Goal: Find specific page/section: Find specific page/section

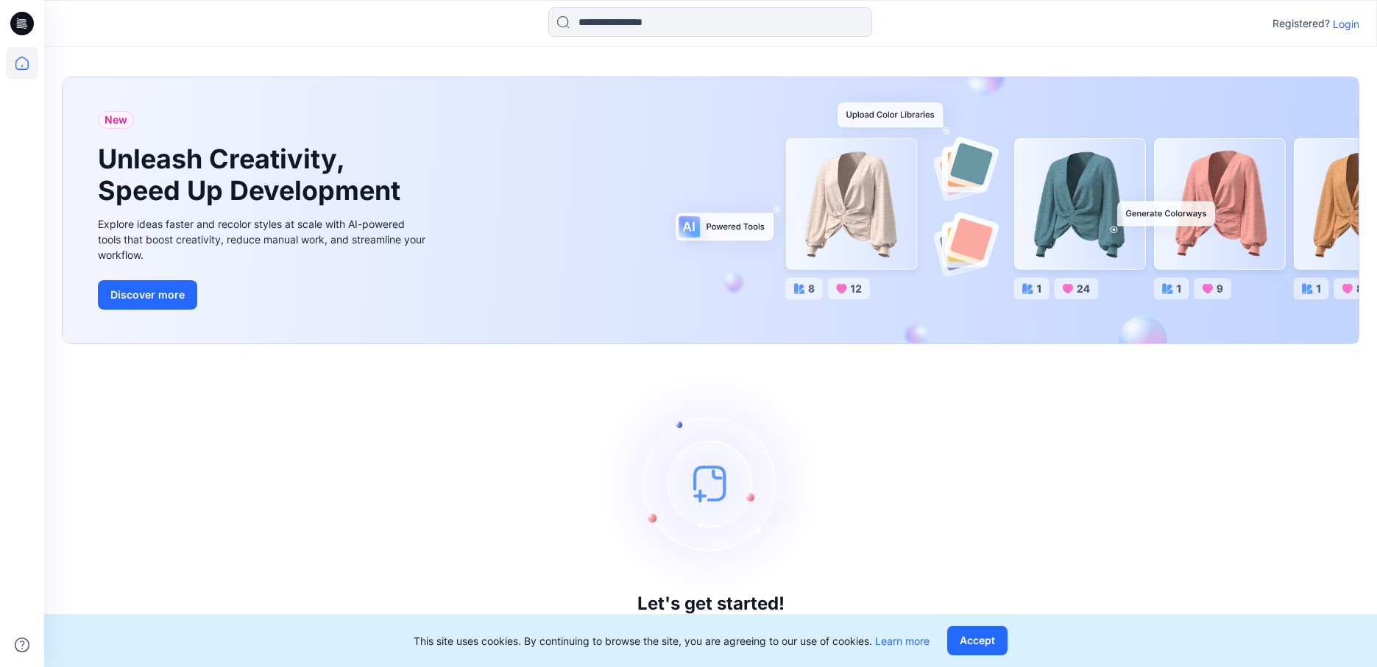
click at [1355, 25] on p "Login" at bounding box center [1346, 23] width 26 height 15
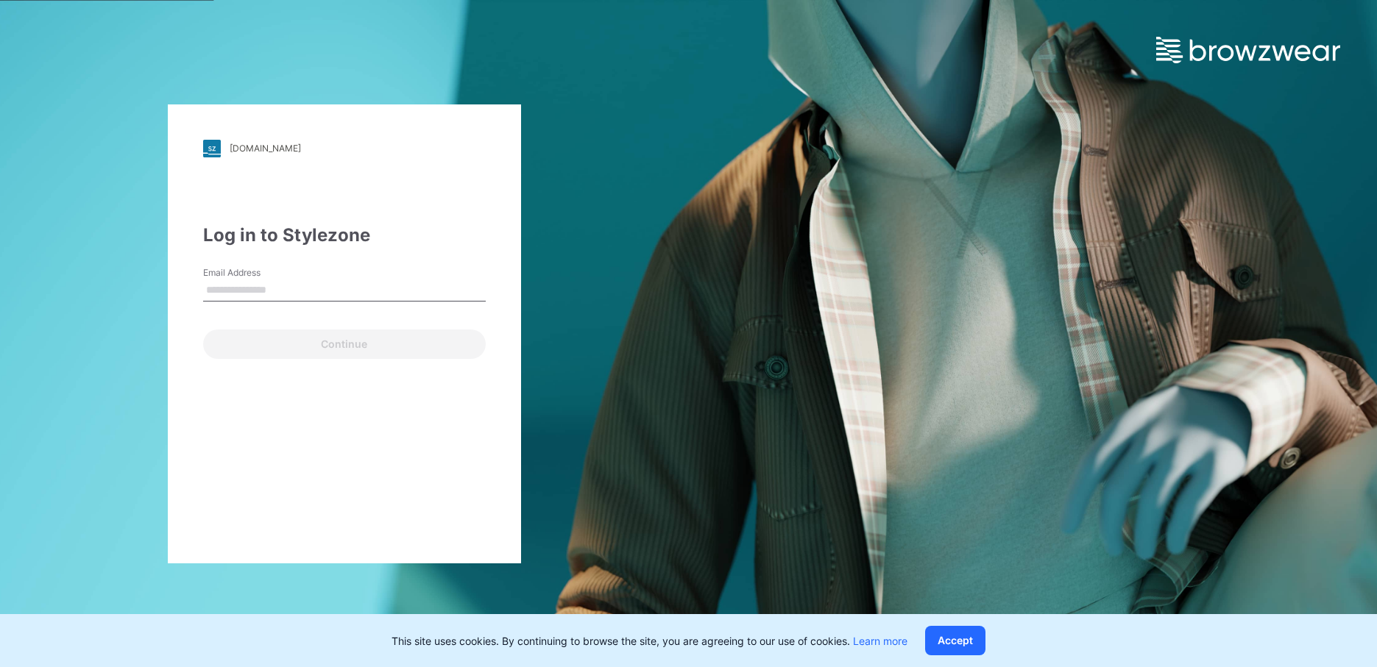
click at [338, 291] on input "Email Address" at bounding box center [344, 291] width 283 height 22
type input "**********"
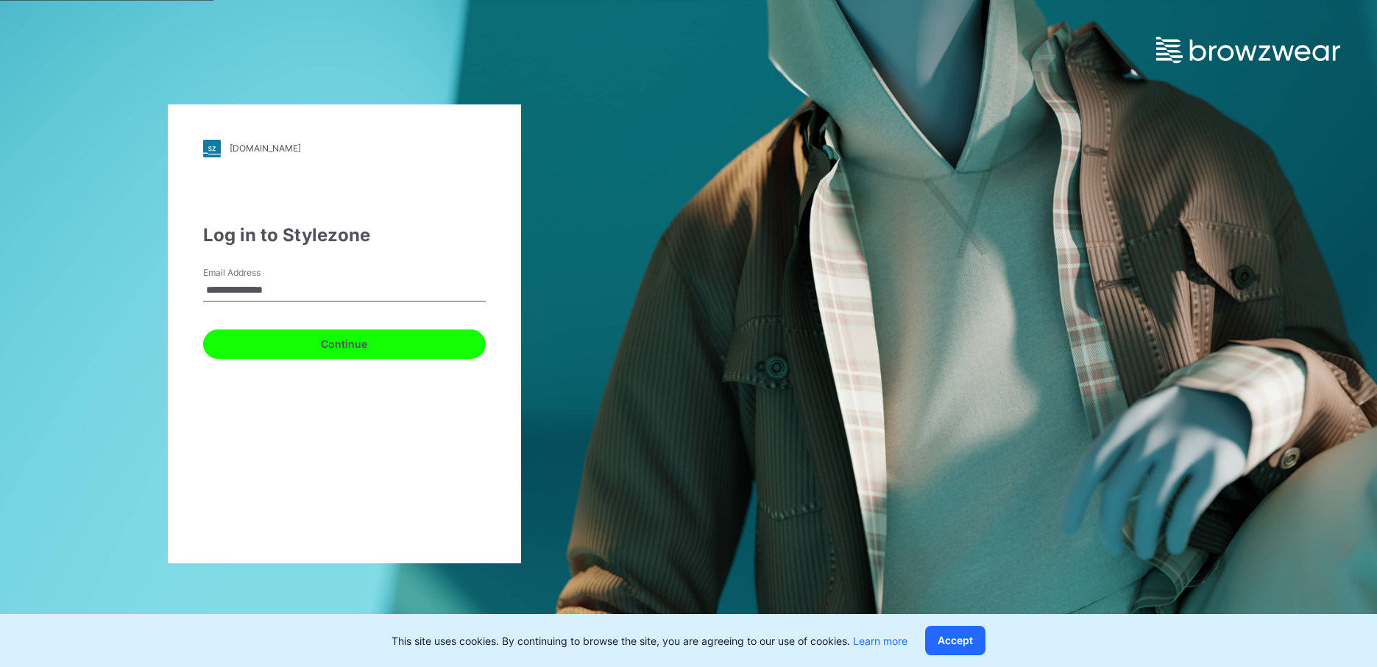
click at [362, 341] on button "Continue" at bounding box center [344, 344] width 283 height 29
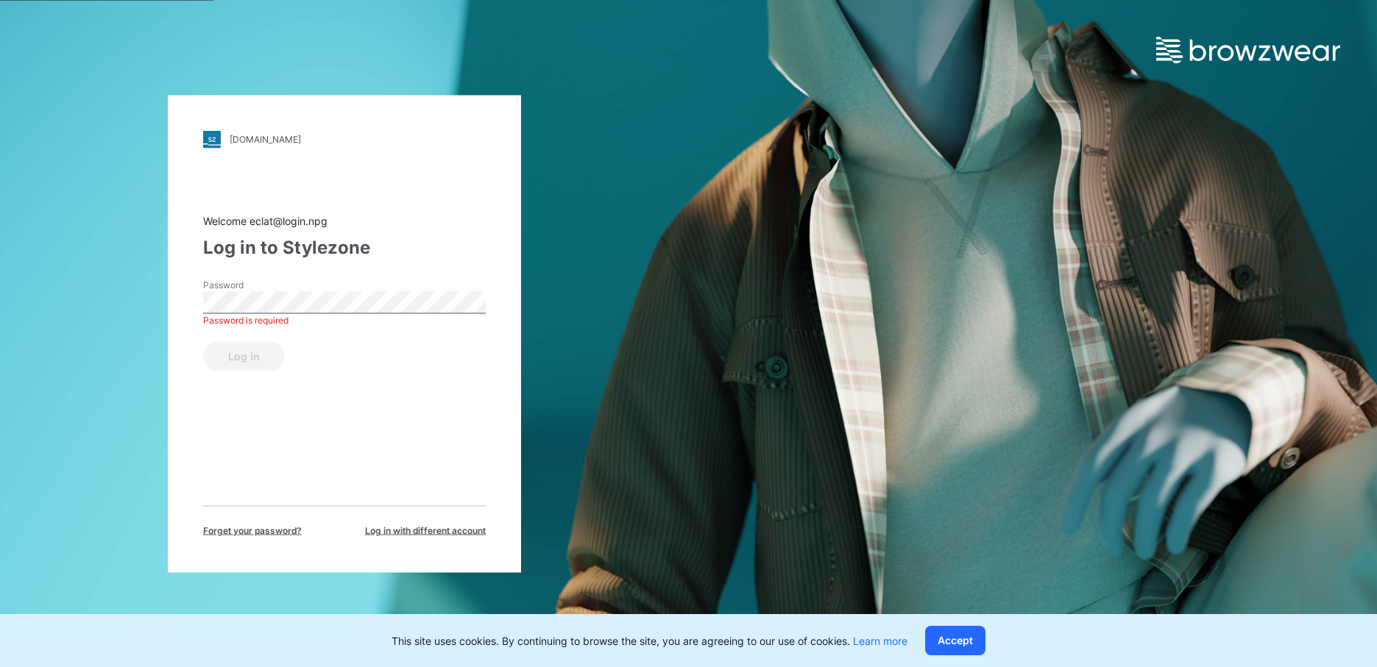
drag, startPoint x: 391, startPoint y: 500, endPoint x: 347, endPoint y: 419, distance: 91.2
click at [391, 499] on div "Welcome eclat@login.npg Log in to Stylezone Password Password is required Log i…" at bounding box center [344, 375] width 283 height 324
click at [217, 463] on div "Welcome eclat@login.npg Log in to Stylezone Password Password is required Log i…" at bounding box center [344, 375] width 283 height 324
click at [136, 411] on div "npg.stylezone.com Loading... Welcome eclat@login.npg Log in to Stylezone Passwo…" at bounding box center [344, 333] width 689 height 667
click at [132, 444] on div "npg.stylezone.com Loading... Welcome eclat@login.npg Log in to Stylezone Passwo…" at bounding box center [344, 333] width 689 height 667
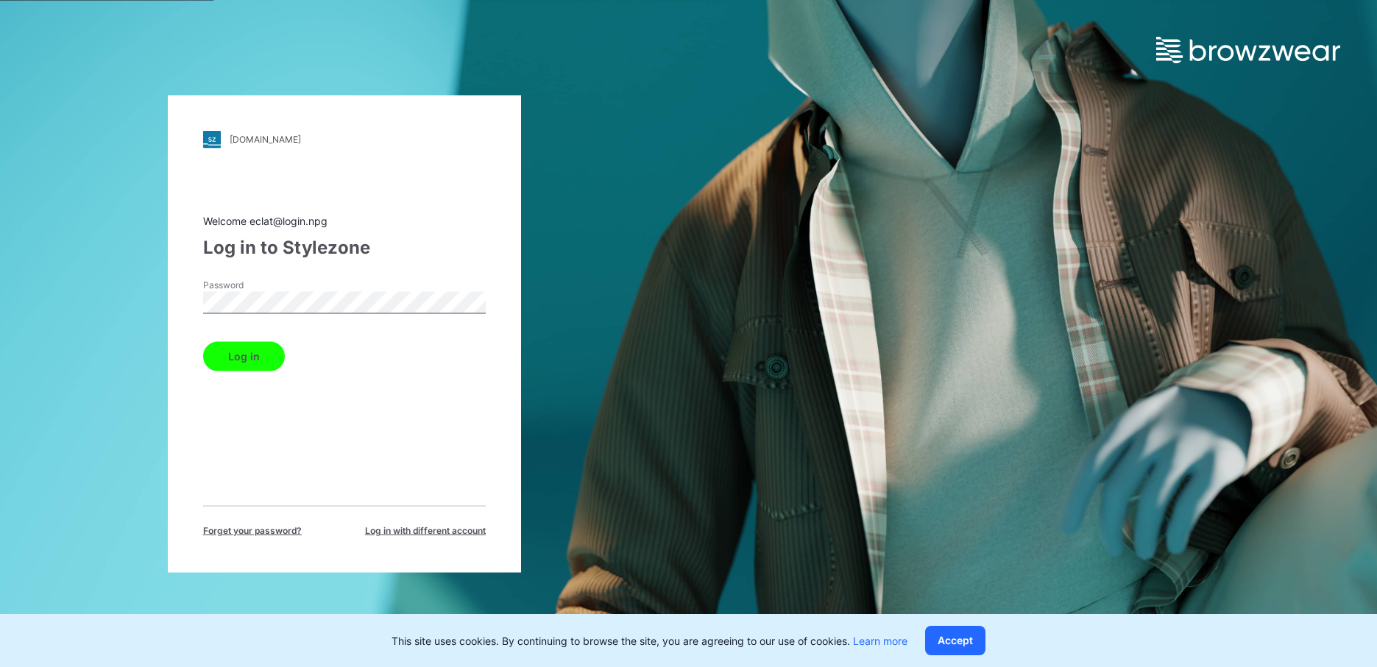
click at [455, 256] on div "Log in to Stylezone" at bounding box center [344, 247] width 283 height 26
click at [252, 348] on button "Log in" at bounding box center [244, 355] width 82 height 29
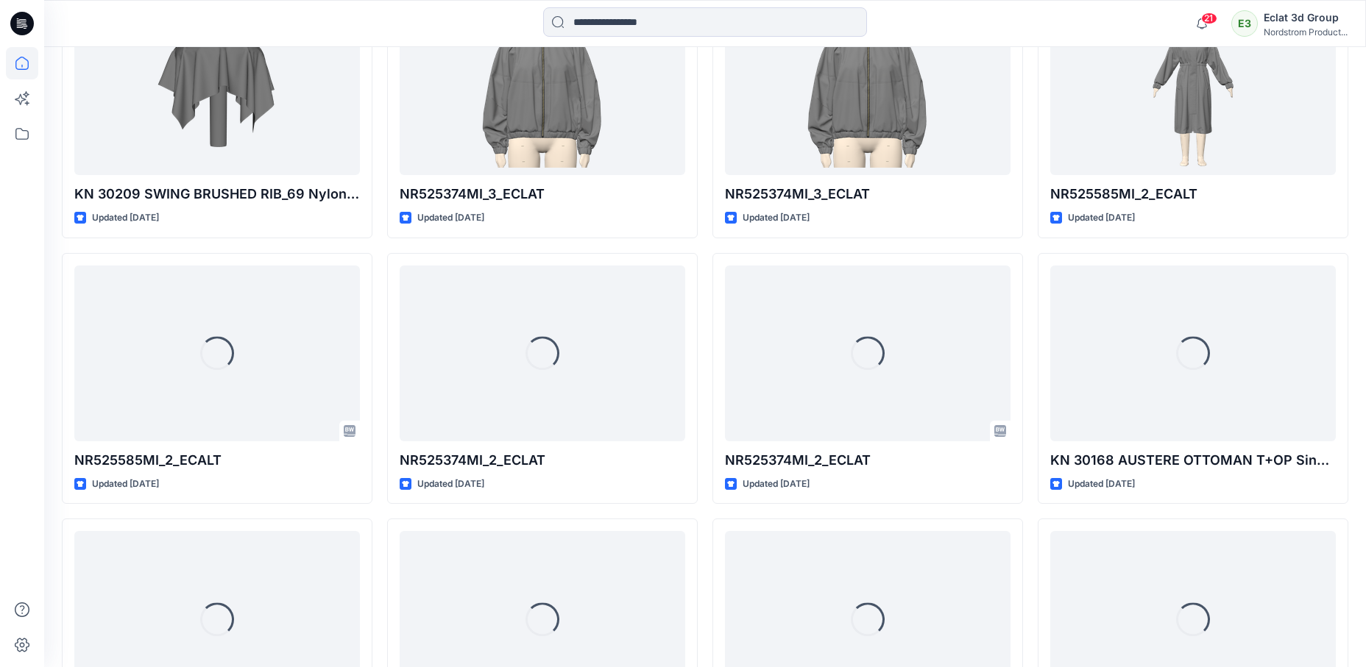
scroll to position [4325, 0]
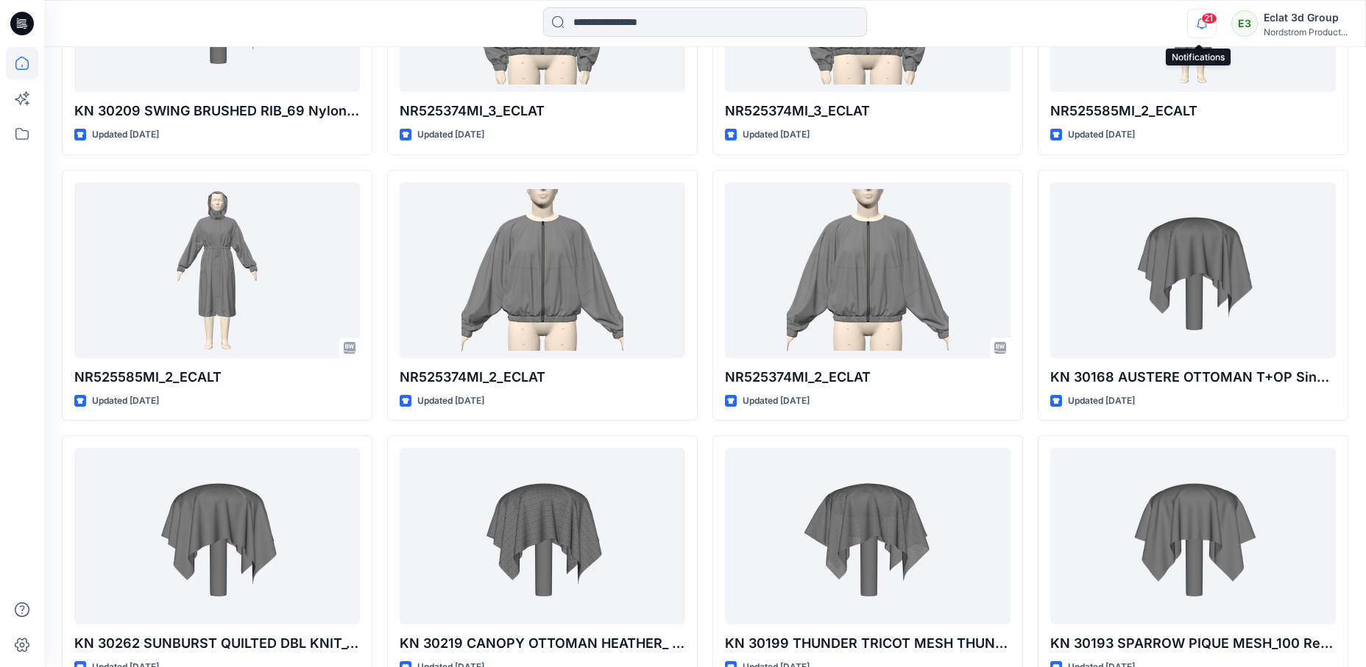
click at [1202, 26] on icon "button" at bounding box center [1202, 23] width 28 height 29
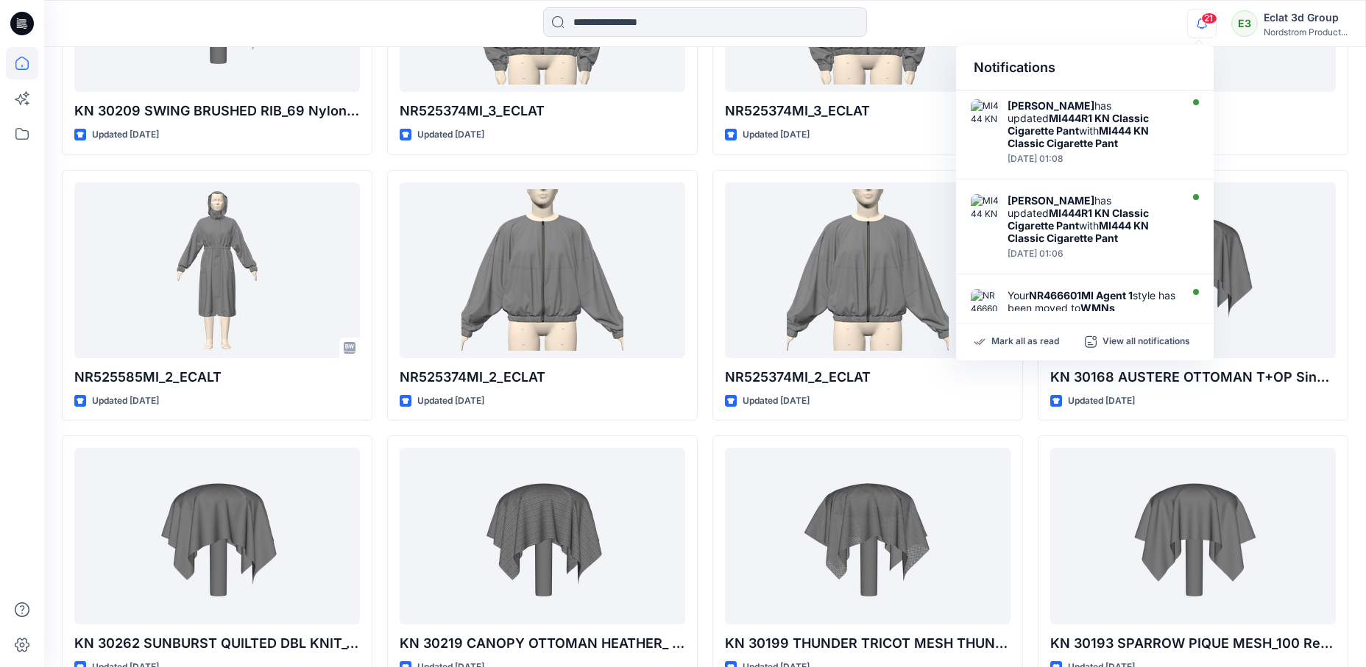
click at [1202, 18] on span "21" at bounding box center [1209, 19] width 16 height 12
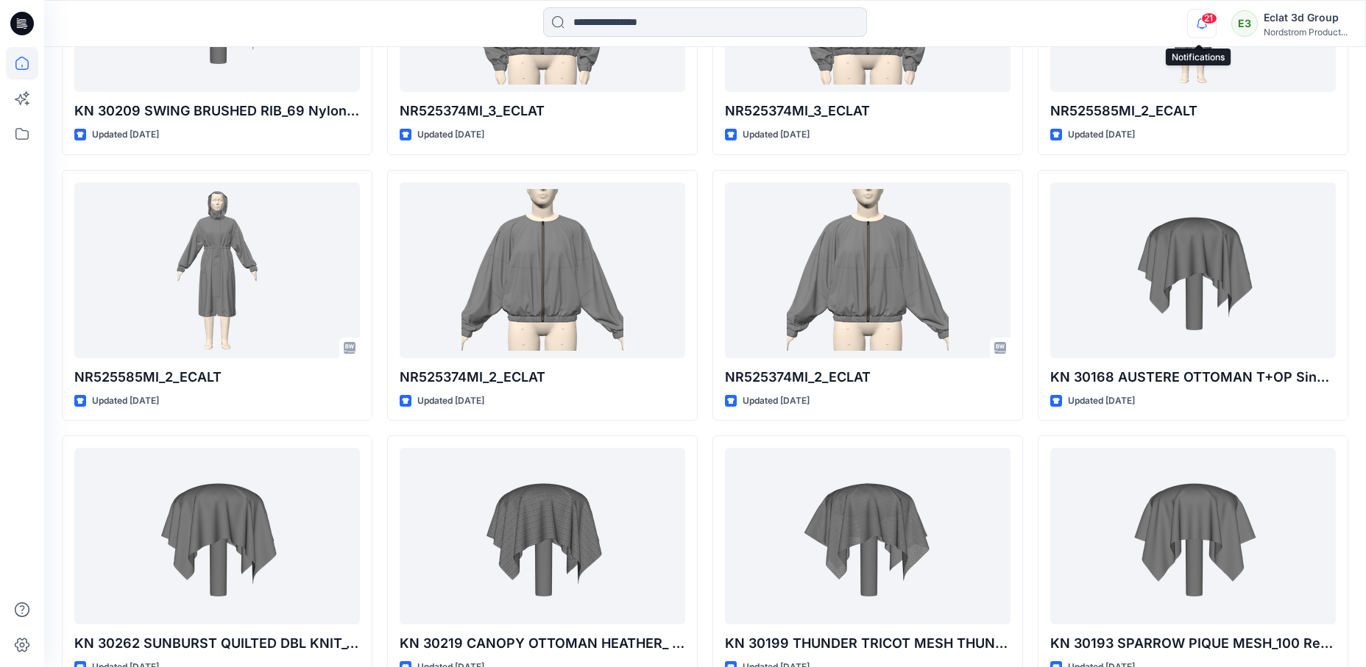
click at [1202, 26] on icon "button" at bounding box center [1202, 23] width 28 height 29
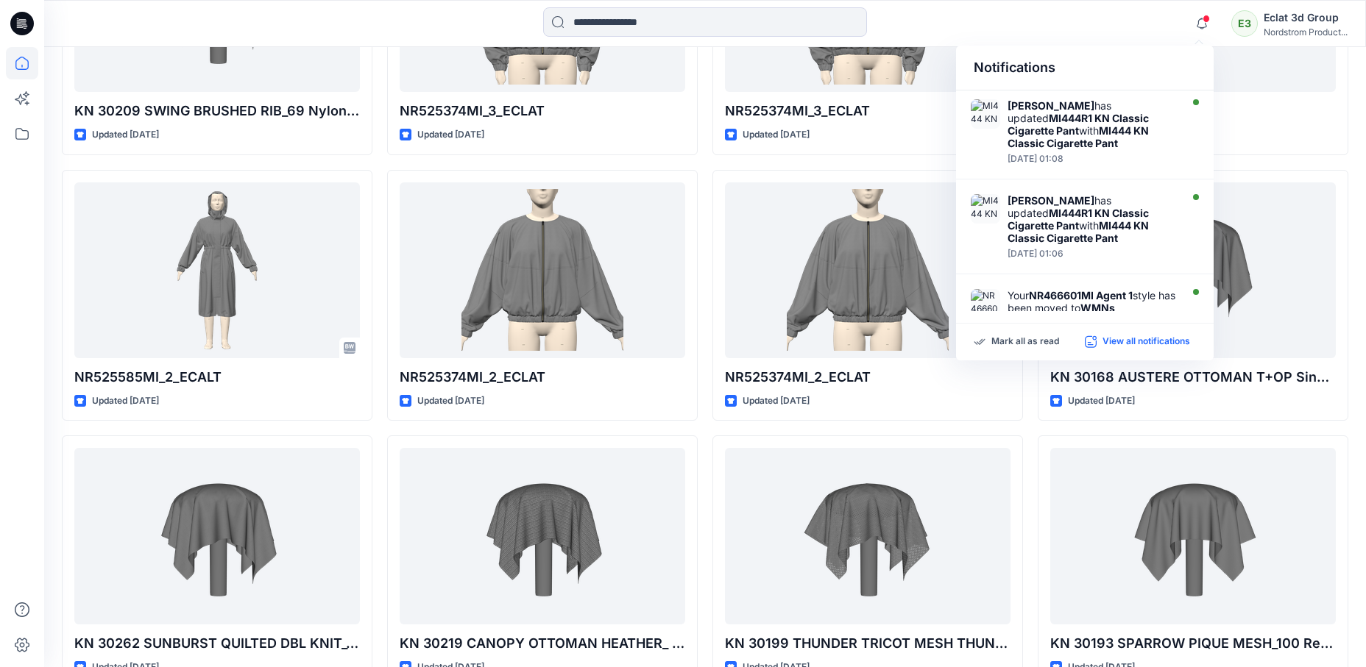
click at [1143, 347] on p "View all notifications" at bounding box center [1146, 342] width 88 height 13
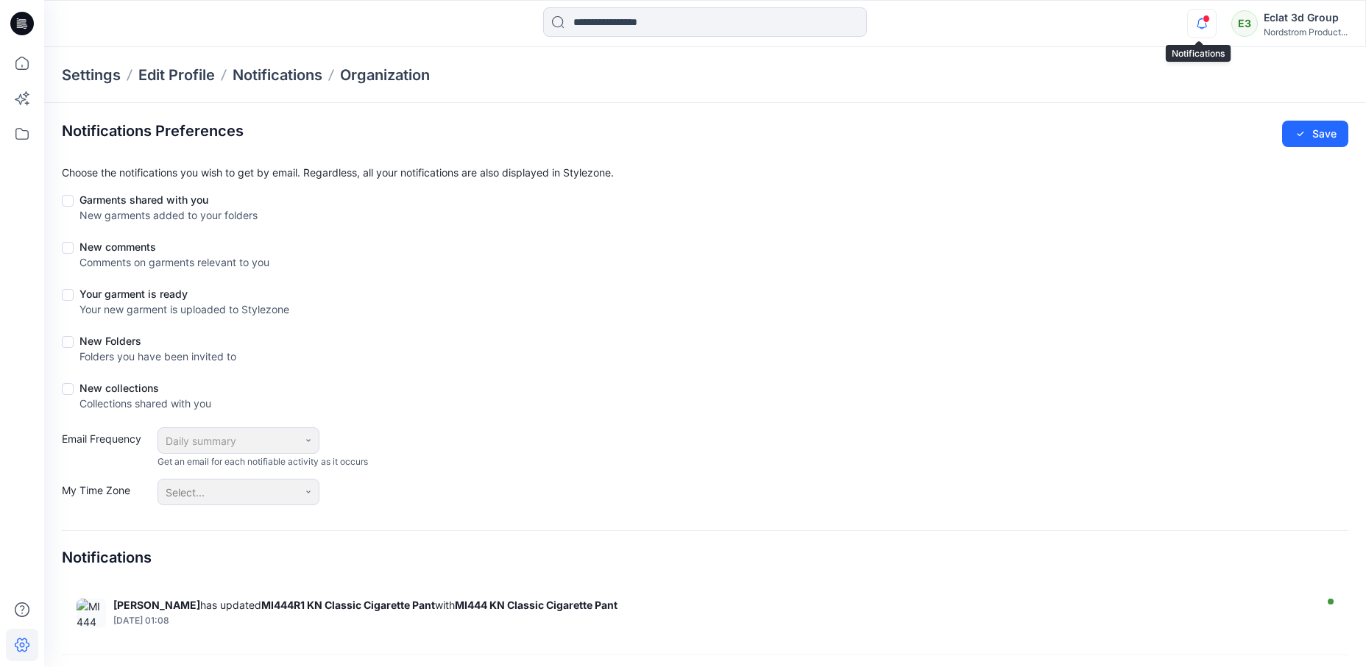
click at [1196, 25] on icon "button" at bounding box center [1201, 23] width 10 height 10
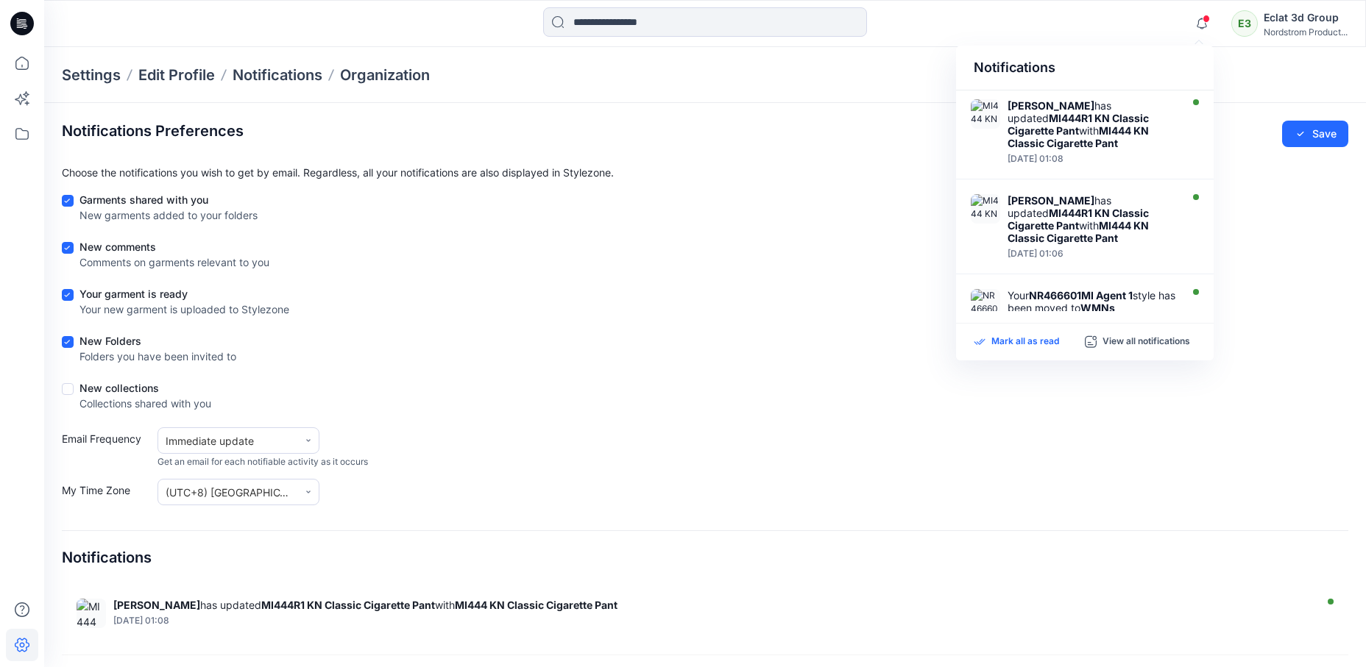
click at [1032, 342] on p "Mark all as read" at bounding box center [1025, 342] width 68 height 13
click at [27, 25] on icon at bounding box center [22, 24] width 24 height 24
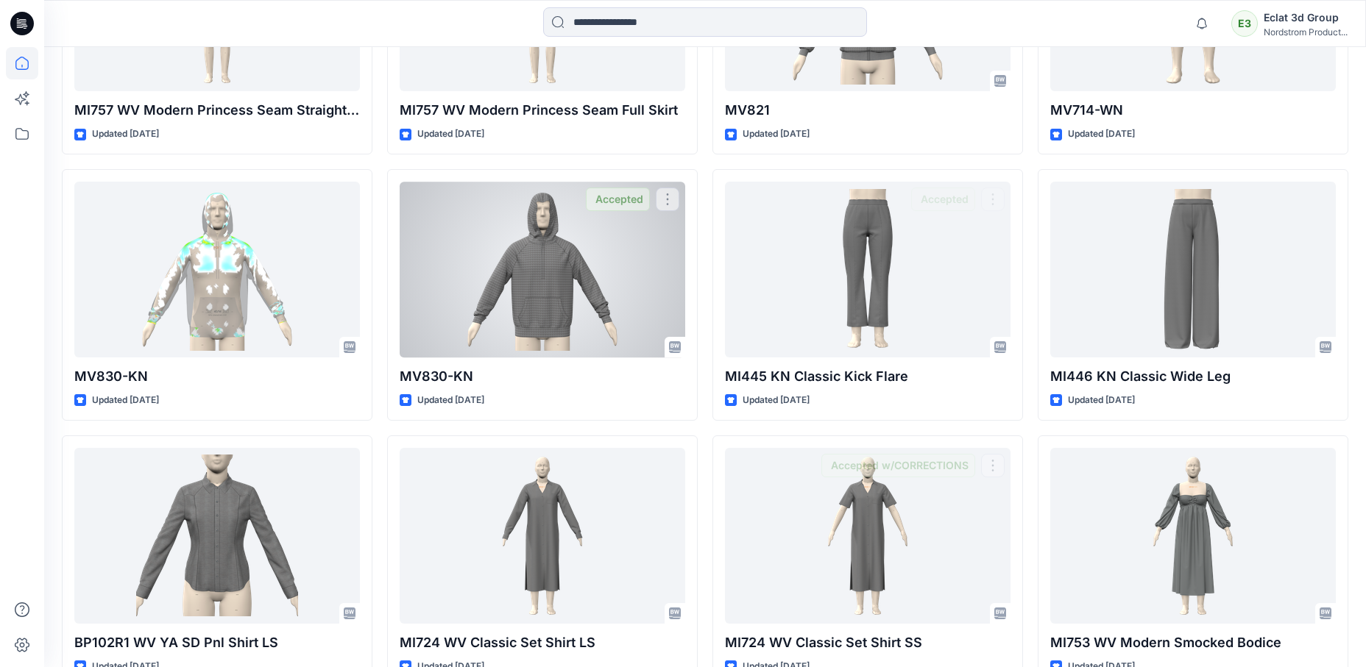
scroll to position [6699, 0]
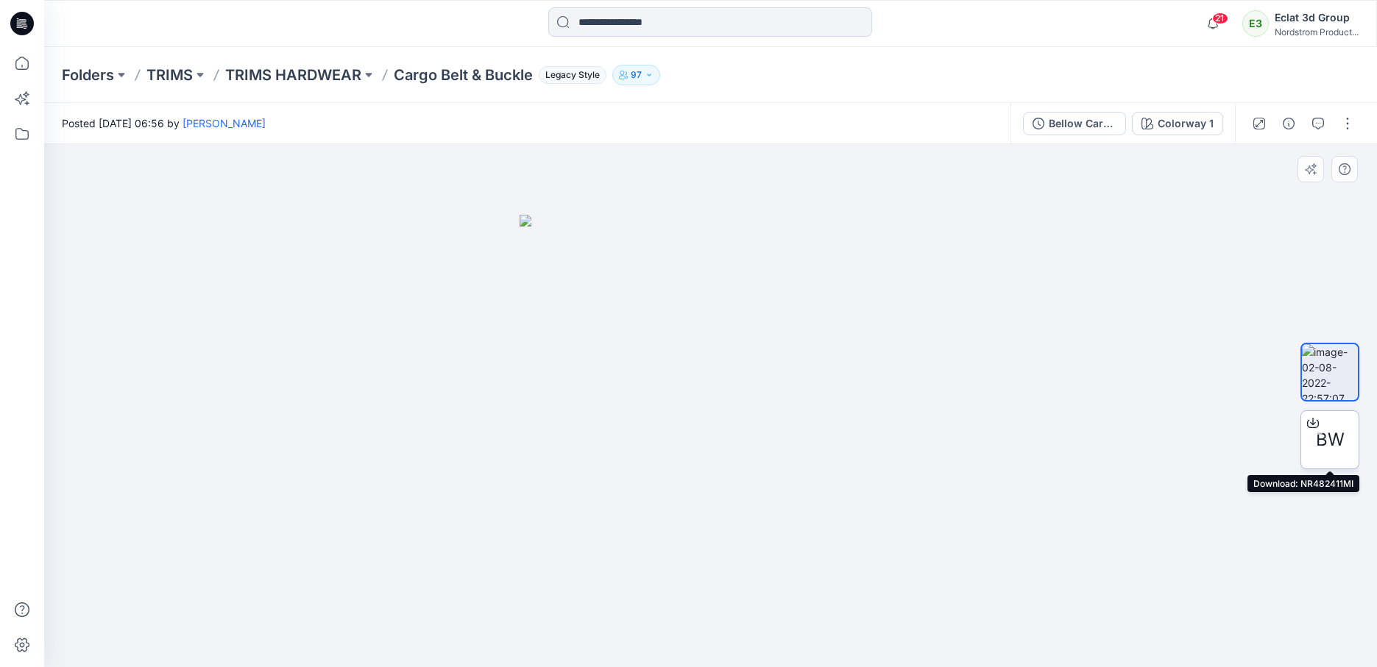
click at [1316, 423] on icon at bounding box center [1313, 423] width 12 height 12
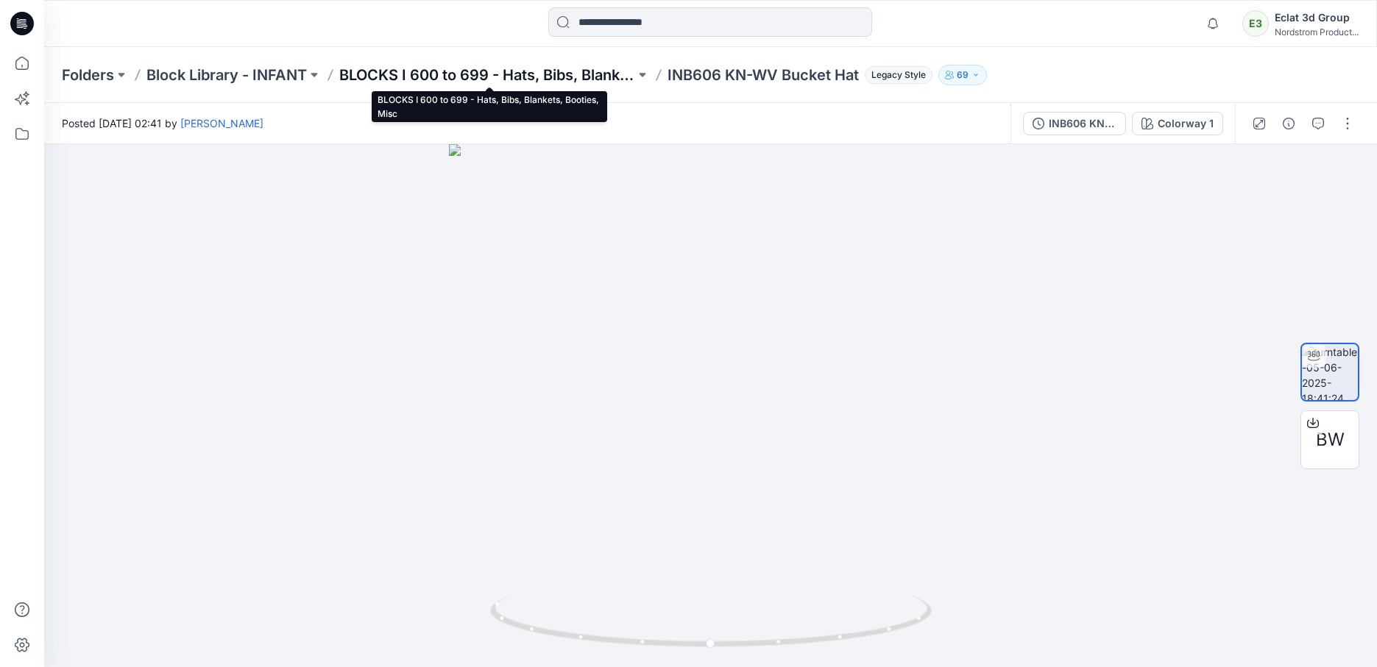
click at [460, 75] on p "BLOCKS I 600 to 699 - Hats, Bibs, Blankets, Booties, Misc" at bounding box center [487, 75] width 296 height 21
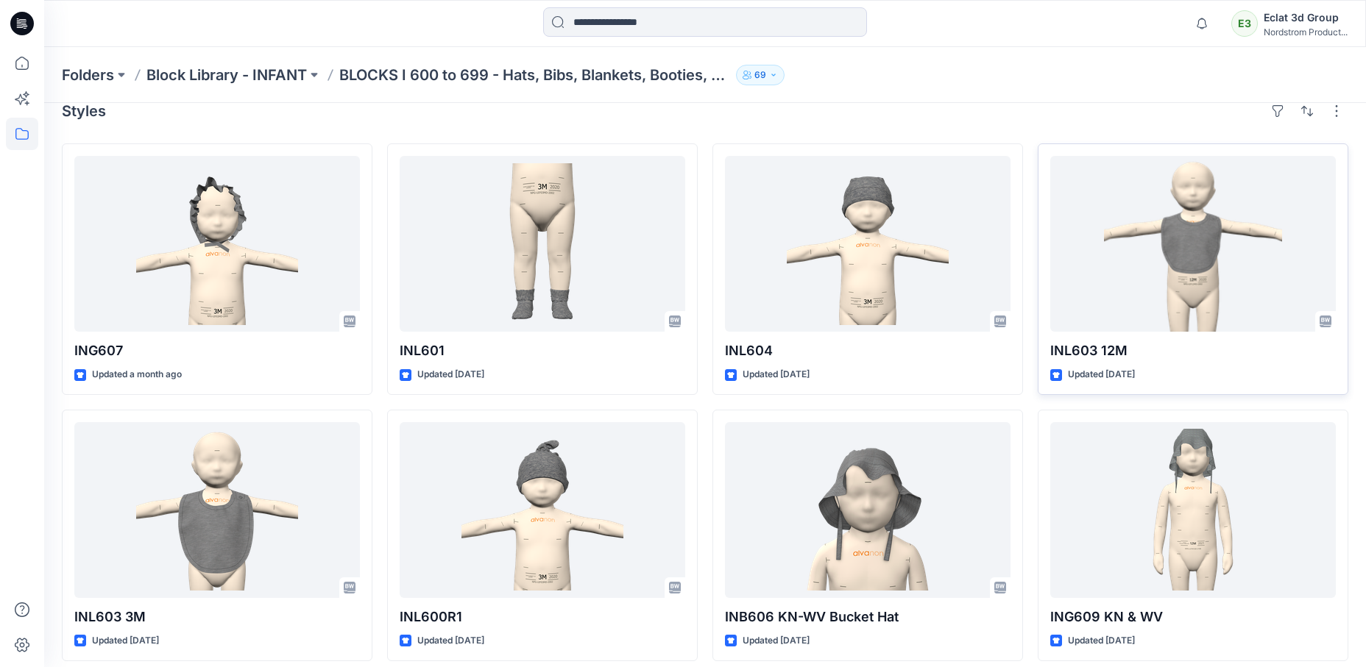
scroll to position [33, 0]
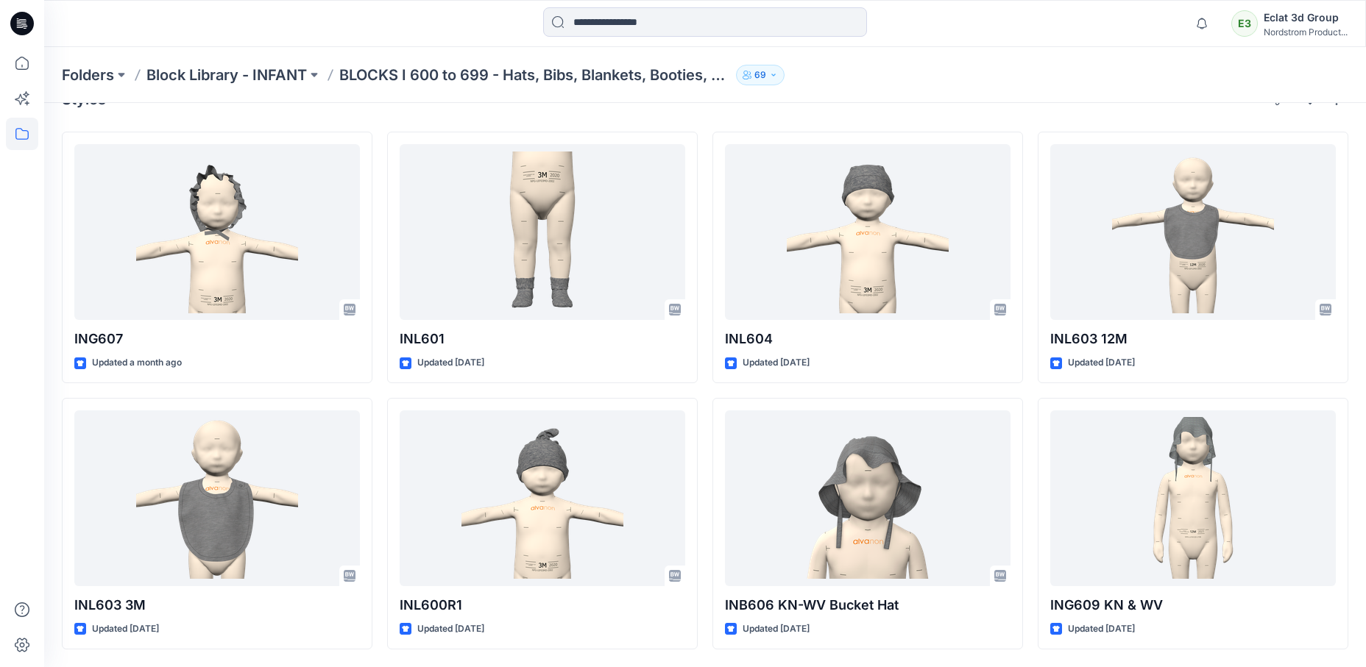
drag, startPoint x: 1113, startPoint y: 65, endPoint x: 1098, endPoint y: 62, distance: 15.9
click at [1114, 65] on div "[GEOGRAPHIC_DATA] - INFANT BLOCKS I 600 to 699 - Hats, Bibs, Blankets, Booties,…" at bounding box center [647, 75] width 1171 height 21
click at [319, 76] on button at bounding box center [314, 75] width 15 height 21
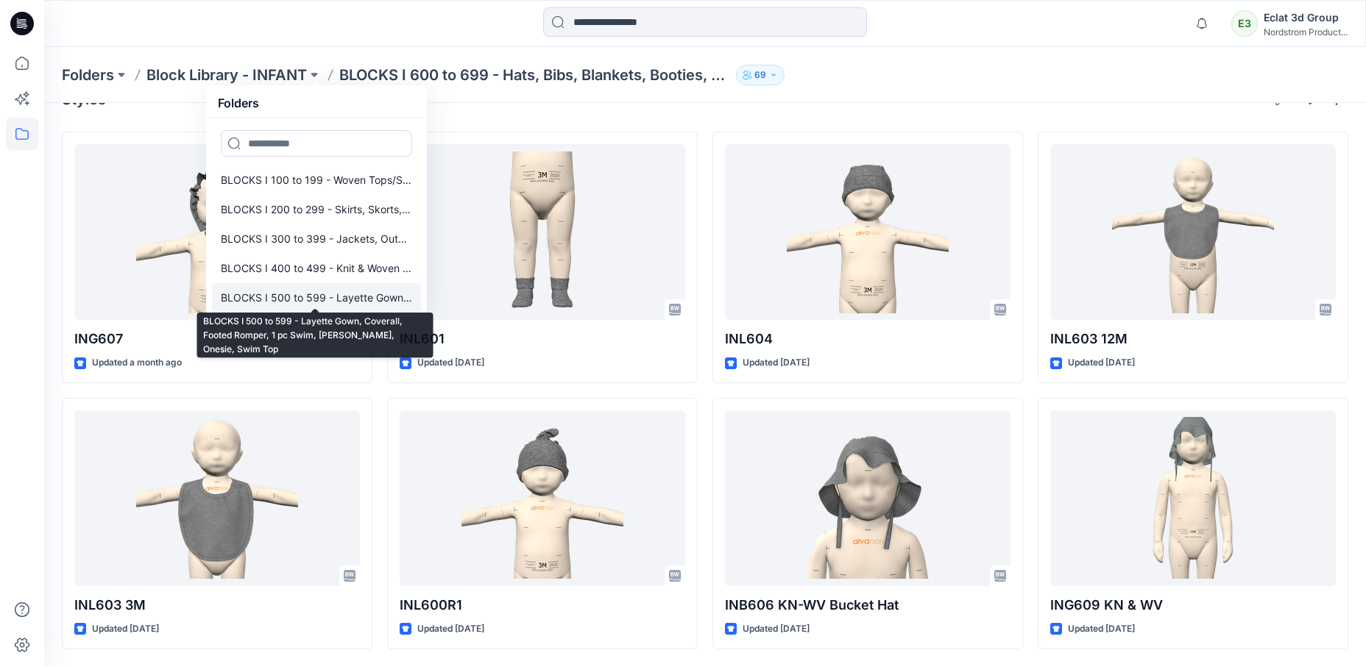
click at [326, 297] on p "BLOCKS I 500 to 599 - Layette Gown, Coverall, Footed Romper, 1 pc Swim, [PERSON…" at bounding box center [316, 298] width 191 height 18
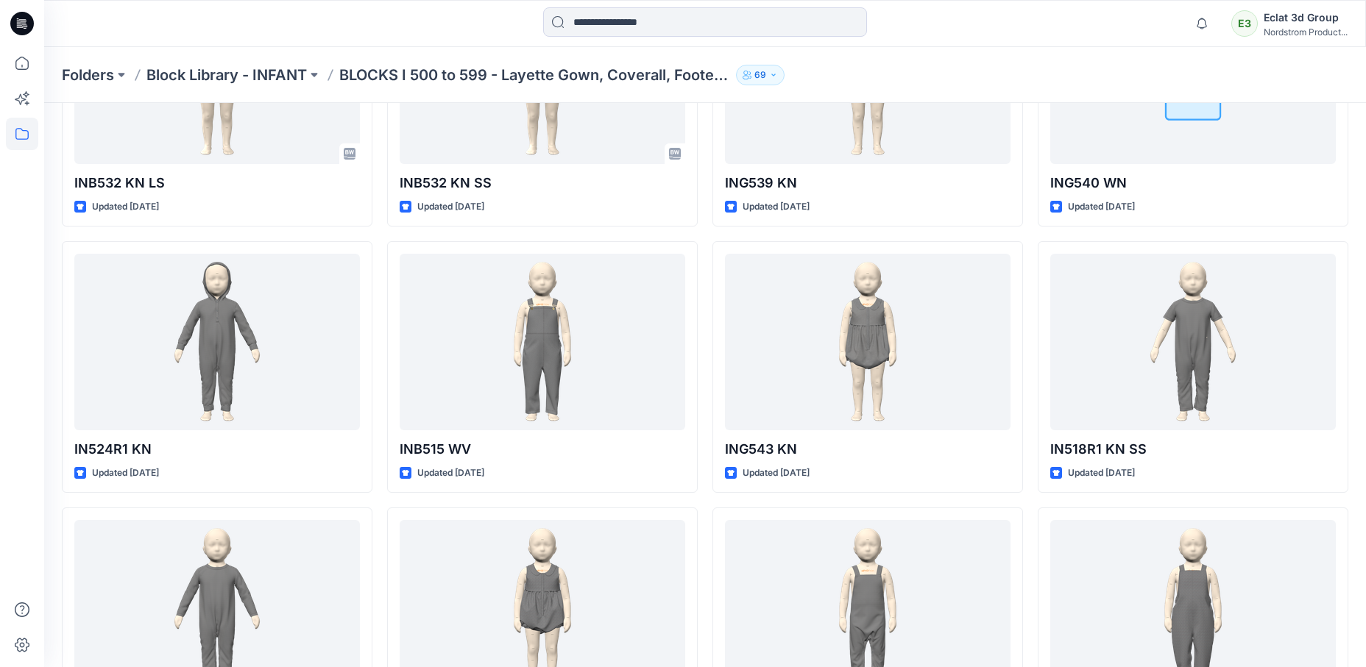
scroll to position [1104, 0]
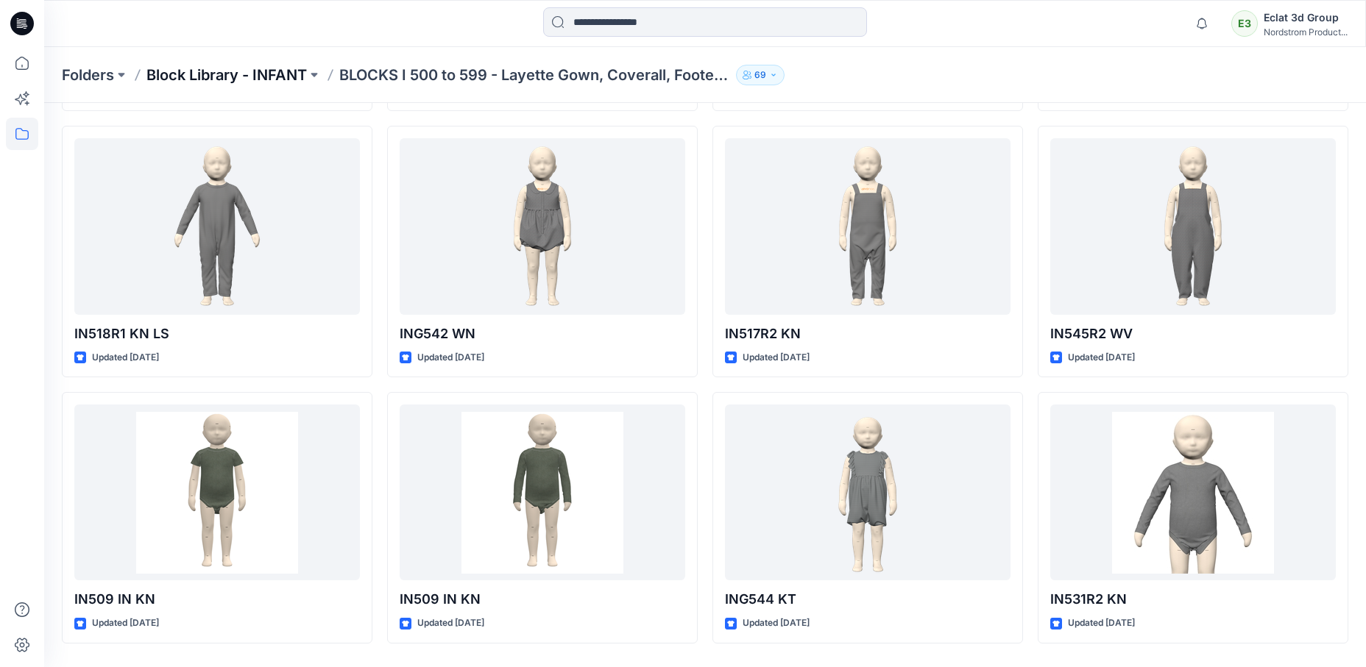
click at [302, 73] on p "Block Library - INFANT" at bounding box center [226, 75] width 160 height 21
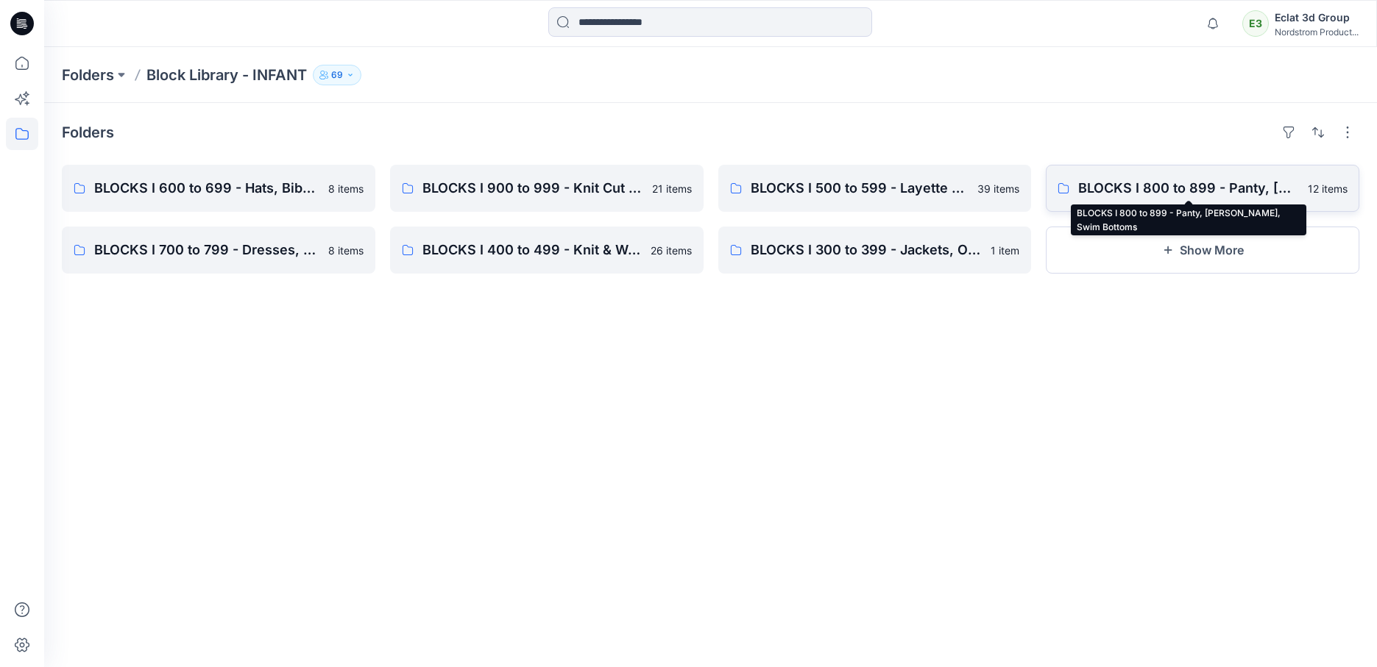
click at [1122, 185] on p "BLOCKS I 800 to 899 - Panty, [PERSON_NAME], Swim Bottoms" at bounding box center [1188, 188] width 221 height 21
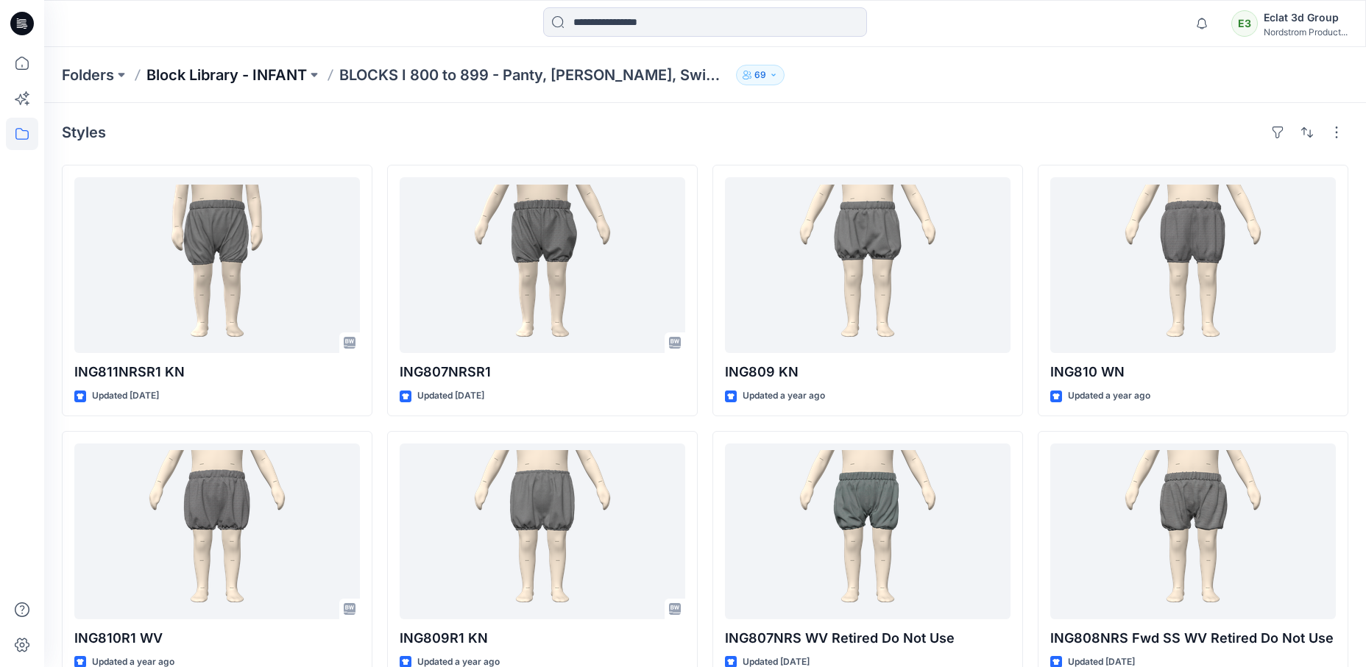
click at [290, 71] on p "Block Library - INFANT" at bounding box center [226, 75] width 160 height 21
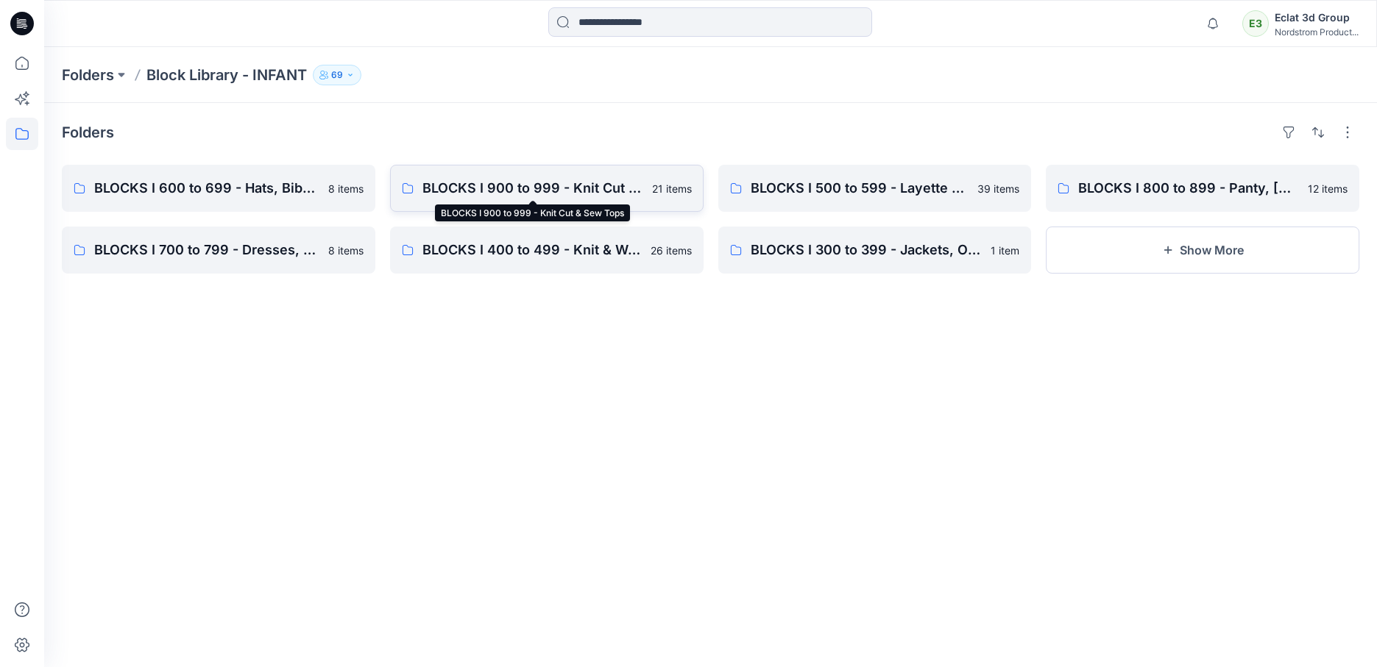
click at [565, 178] on p "BLOCKS I 900 to 999 - Knit Cut & Sew Tops" at bounding box center [532, 188] width 221 height 21
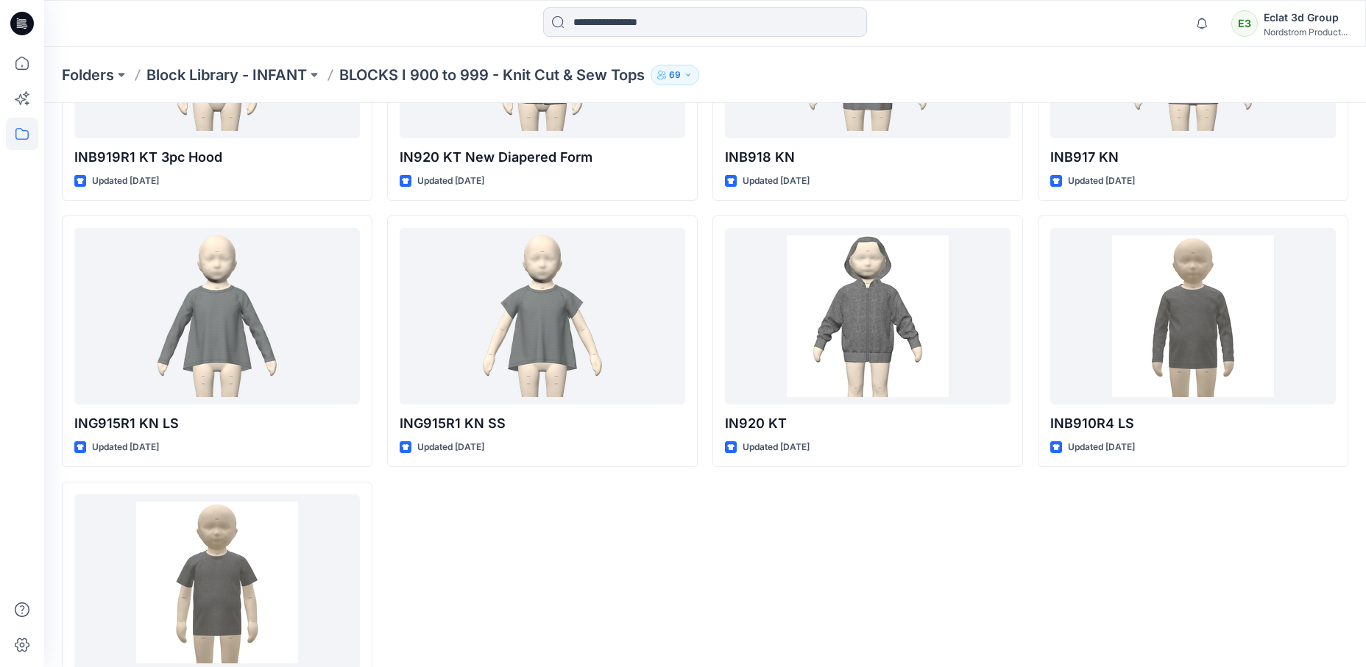
scroll to position [1098, 0]
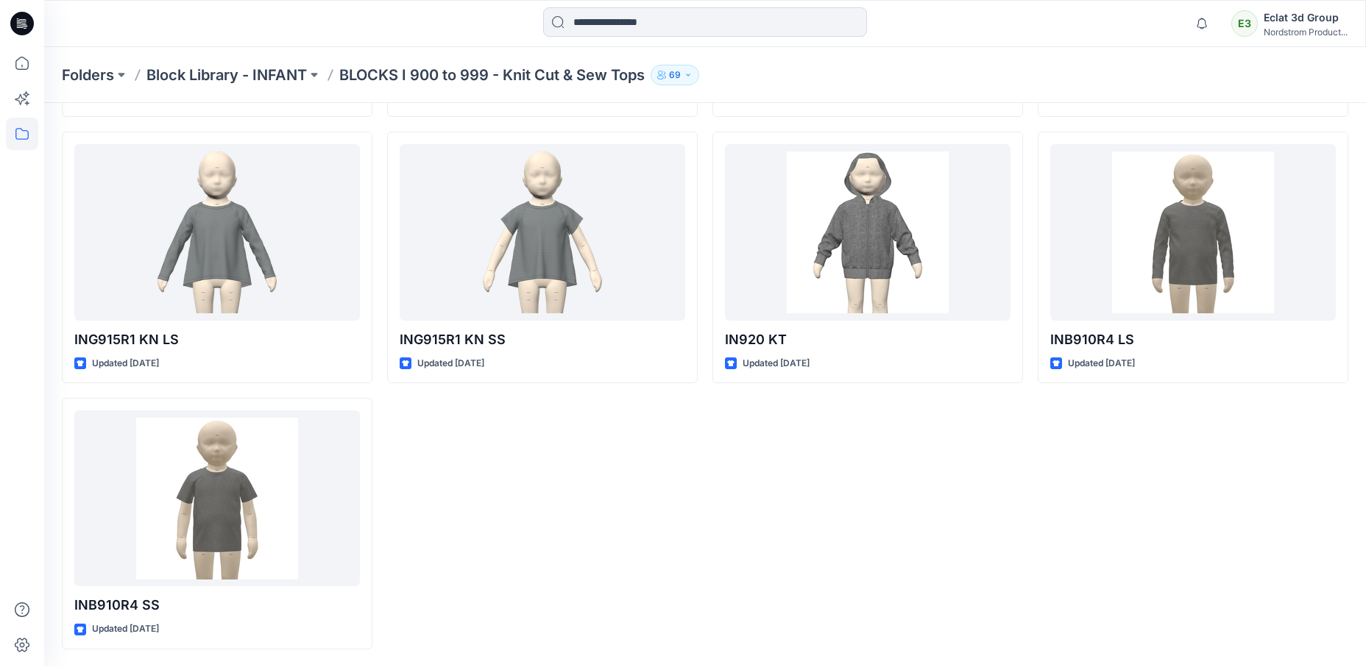
click at [297, 71] on p "Block Library - INFANT" at bounding box center [226, 75] width 160 height 21
